Goal: Task Accomplishment & Management: Use online tool/utility

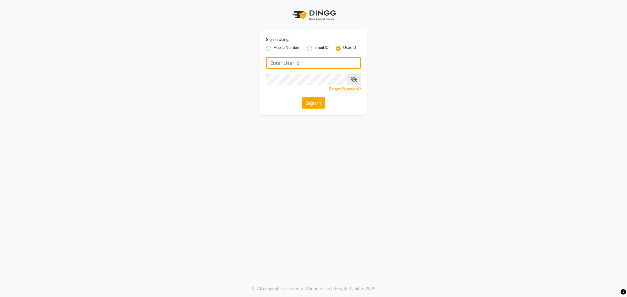
click at [302, 63] on input "Username" at bounding box center [313, 63] width 95 height 12
type input "blossom123"
click at [319, 99] on button "Sign In" at bounding box center [313, 103] width 23 height 12
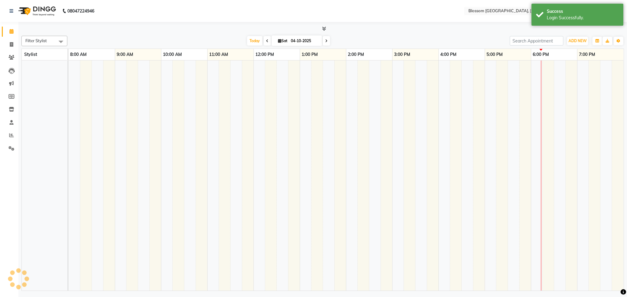
select select "en"
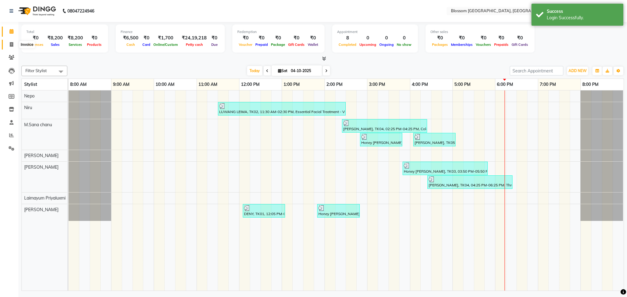
click at [9, 46] on span at bounding box center [11, 44] width 11 height 7
select select "service"
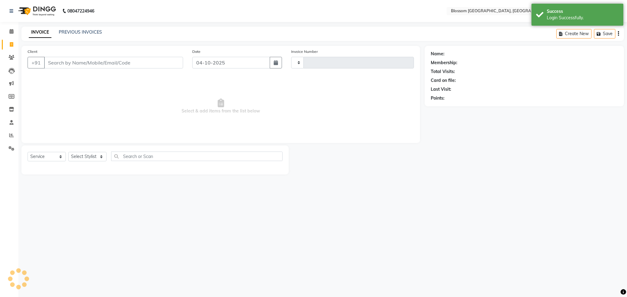
type input "1358"
select select "7465"
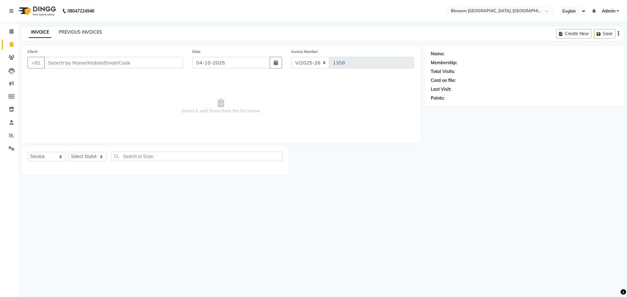
click at [81, 34] on link "PREVIOUS INVOICES" at bounding box center [80, 32] width 43 height 6
